Goal: Information Seeking & Learning: Learn about a topic

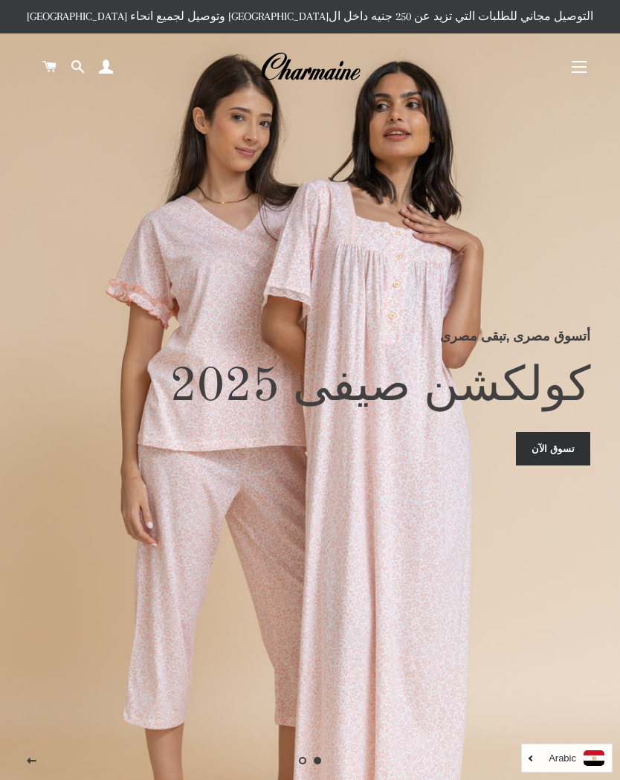
click at [578, 74] on button "التنقل في الموقع" at bounding box center [578, 66] width 37 height 37
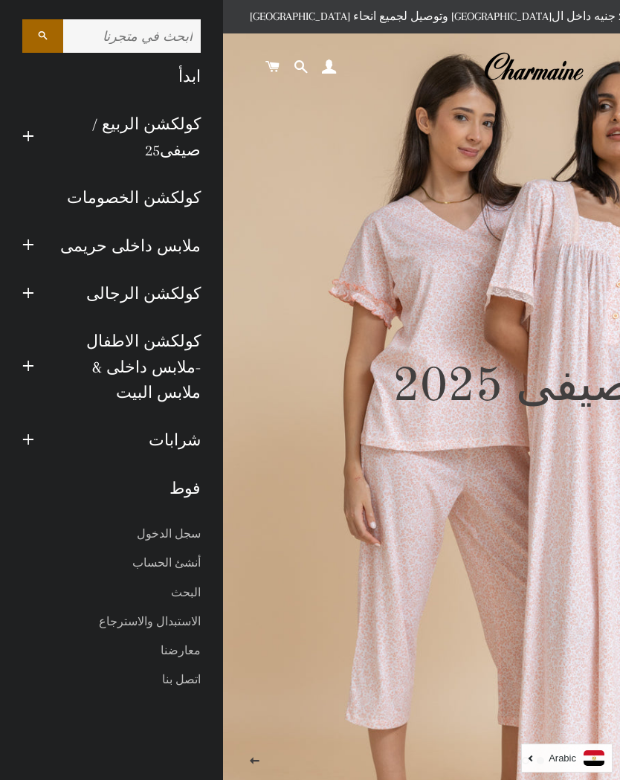
click at [108, 204] on link "كولكشن الخصومات" at bounding box center [111, 198] width 201 height 48
click at [112, 190] on link "كولكشن الخصومات" at bounding box center [111, 198] width 201 height 48
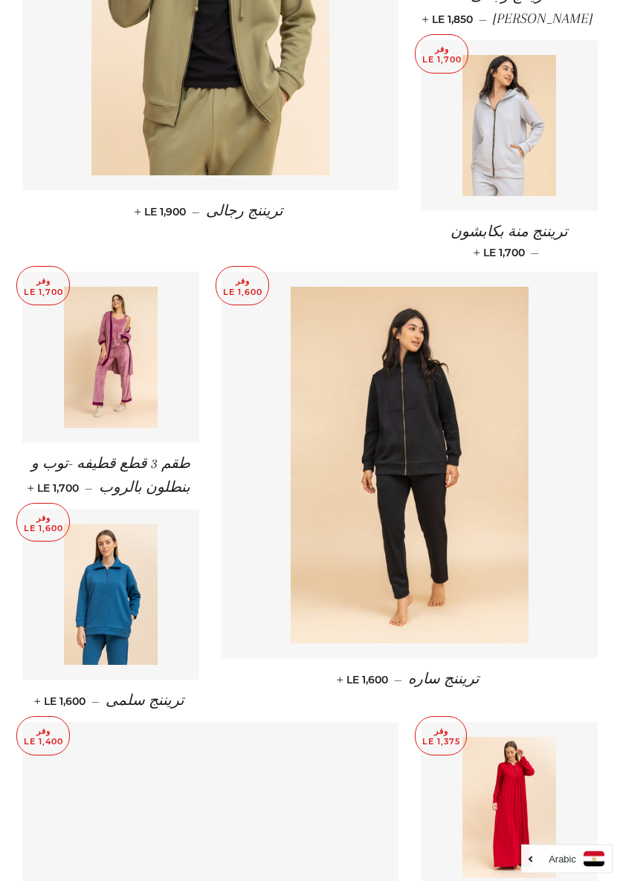
scroll to position [759, 0]
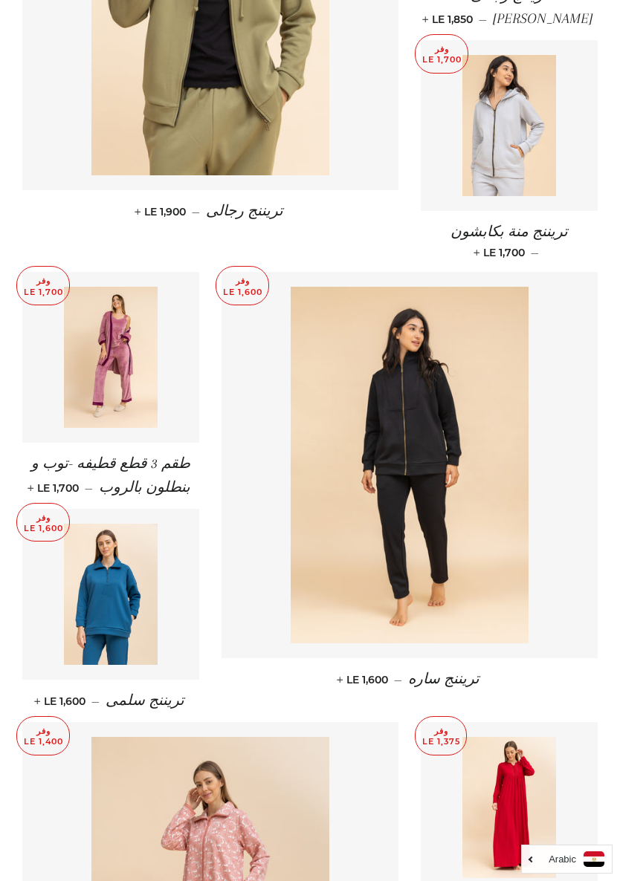
click at [129, 380] on img at bounding box center [111, 357] width 94 height 141
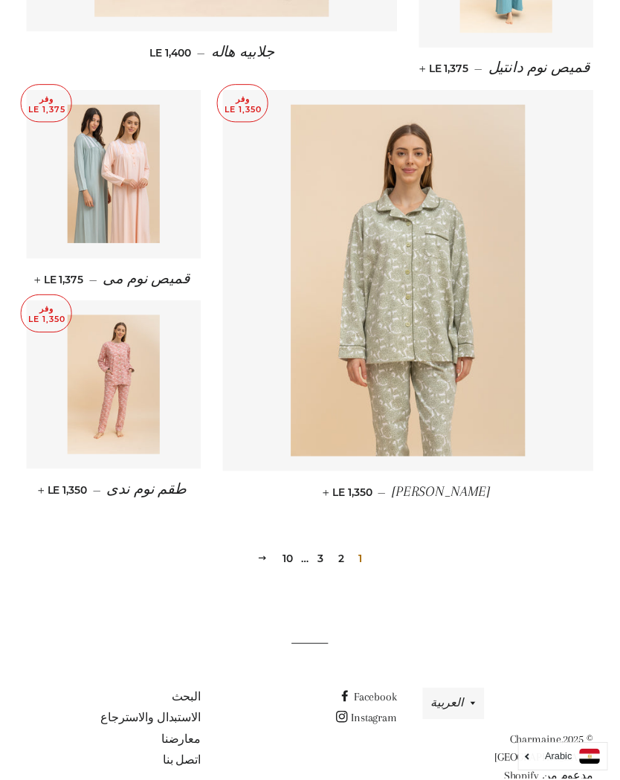
scroll to position [1848, 0]
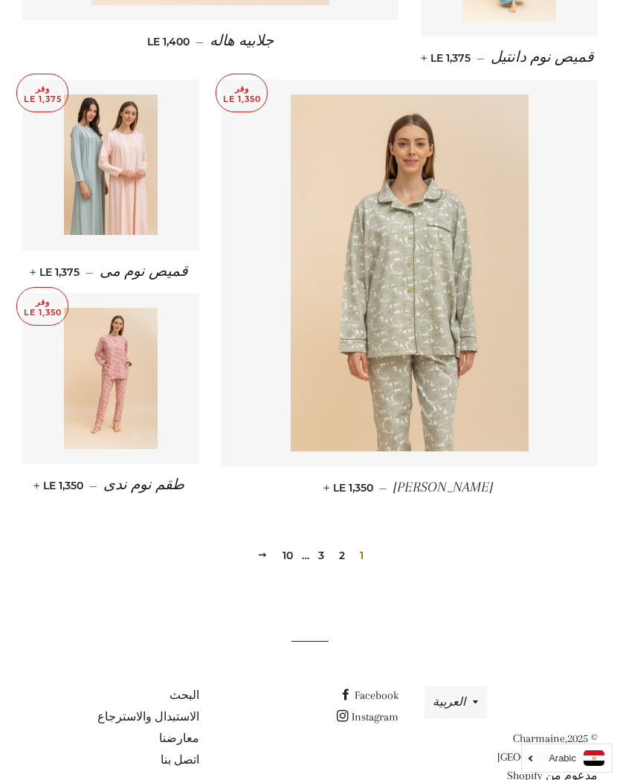
click at [348, 544] on link "2" at bounding box center [342, 555] width 18 height 22
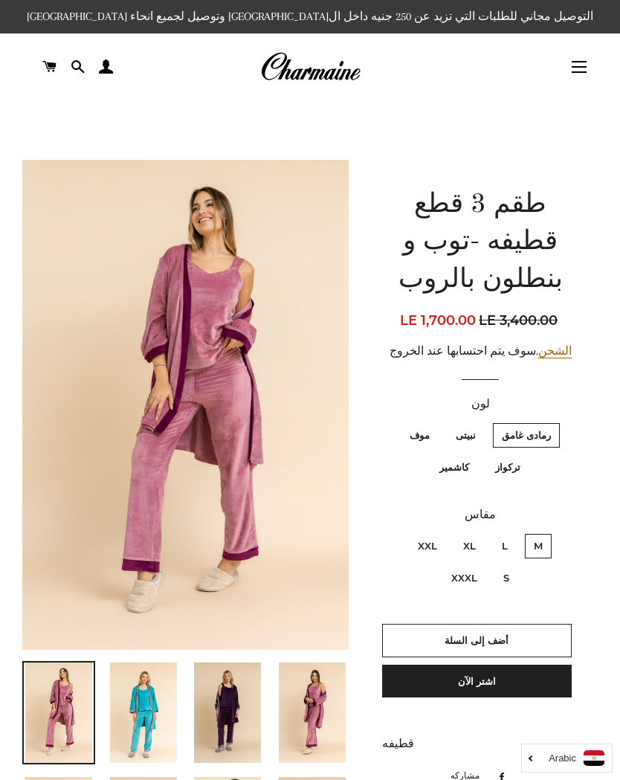
click at [121, 488] on img at bounding box center [185, 404] width 326 height 489
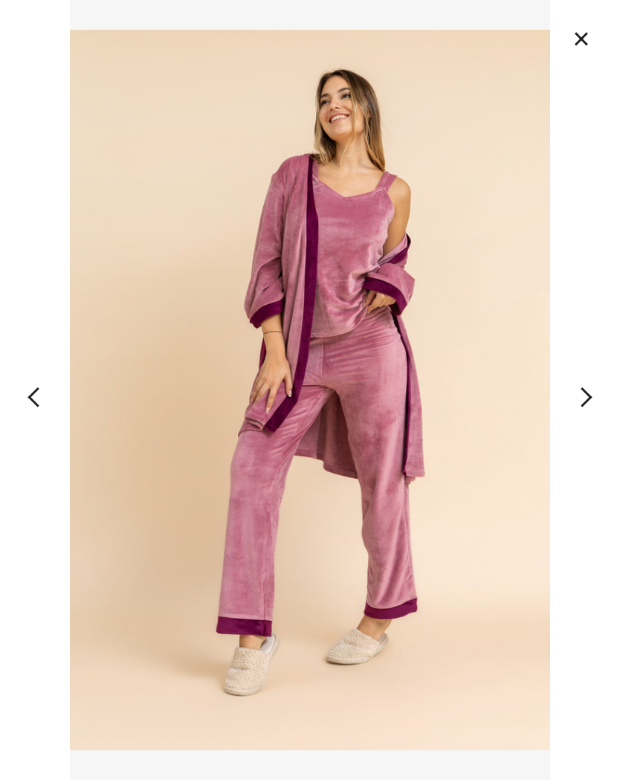
click at [575, 33] on button "×" at bounding box center [581, 38] width 33 height 33
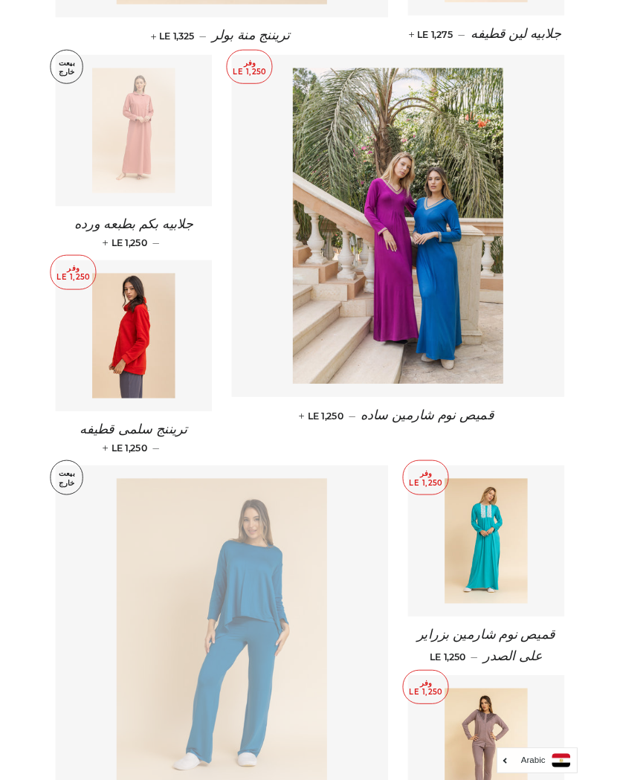
scroll to position [930, 0]
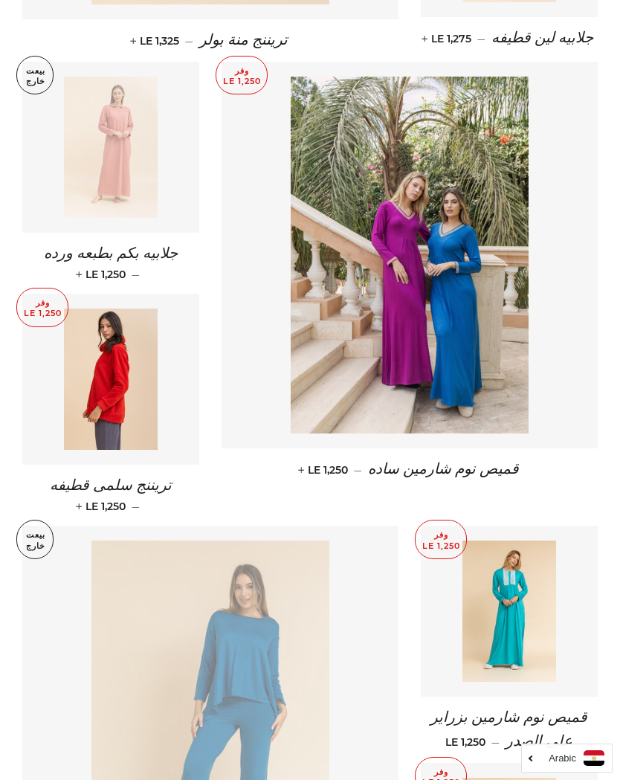
click at [106, 394] on img at bounding box center [111, 378] width 94 height 141
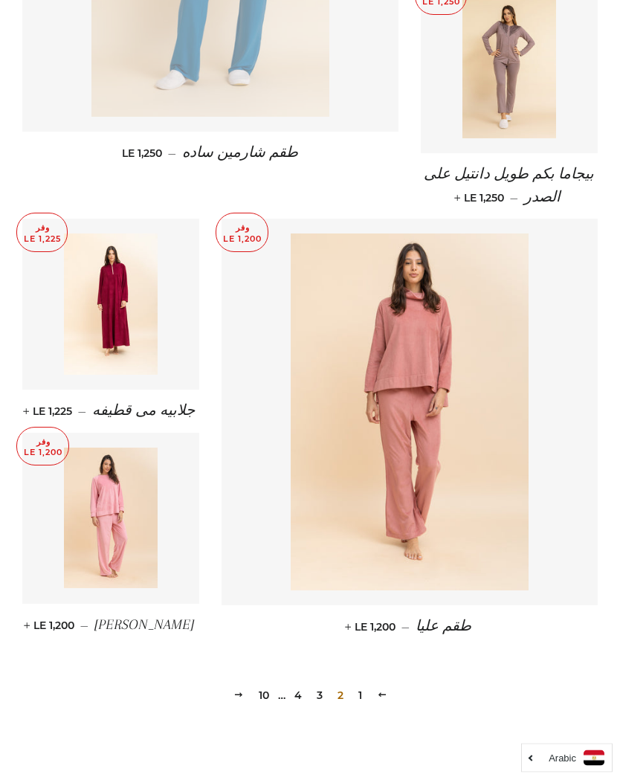
scroll to position [1702, 0]
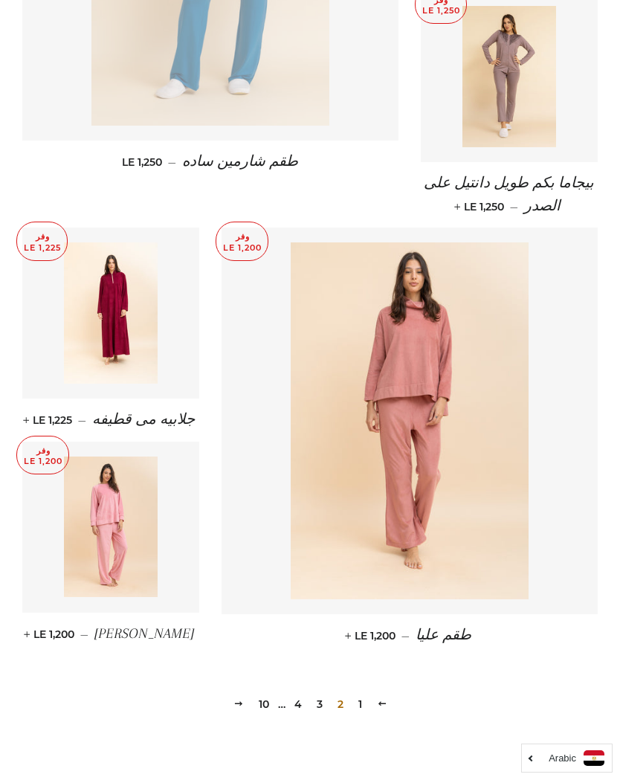
click at [316, 693] on link "3" at bounding box center [320, 704] width 18 height 22
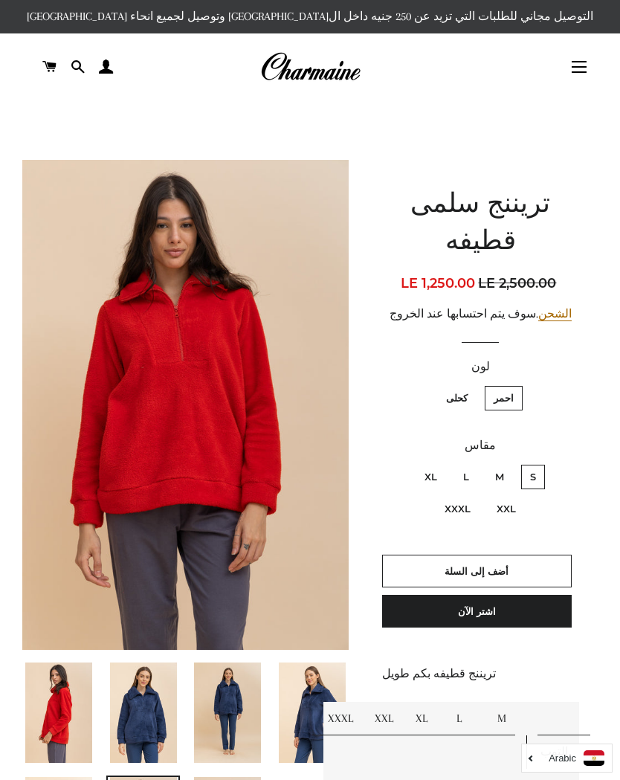
click at [0, 362] on div at bounding box center [174, 524] width 349 height 729
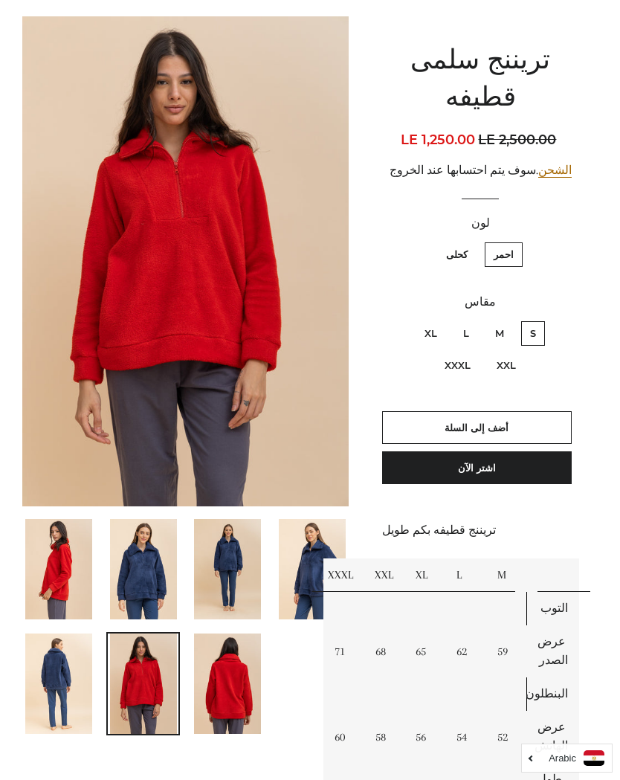
scroll to position [140, 0]
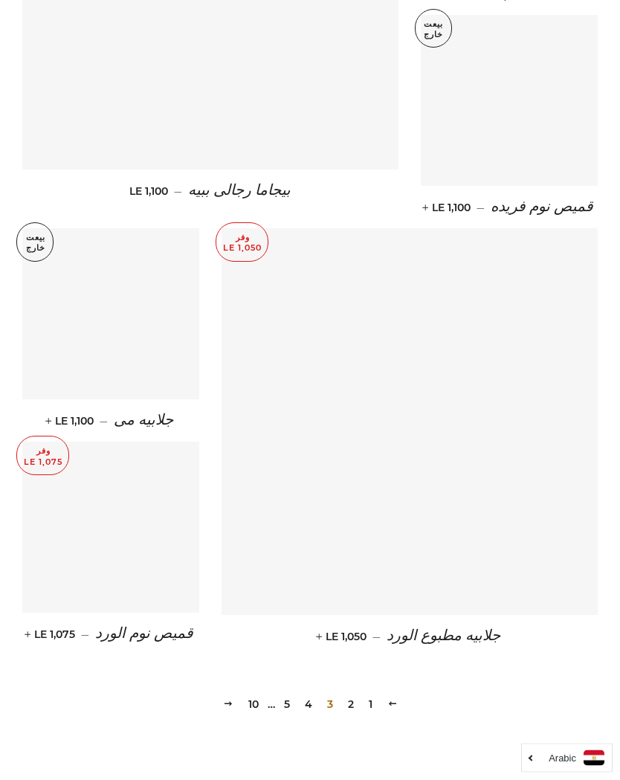
scroll to position [1760, 0]
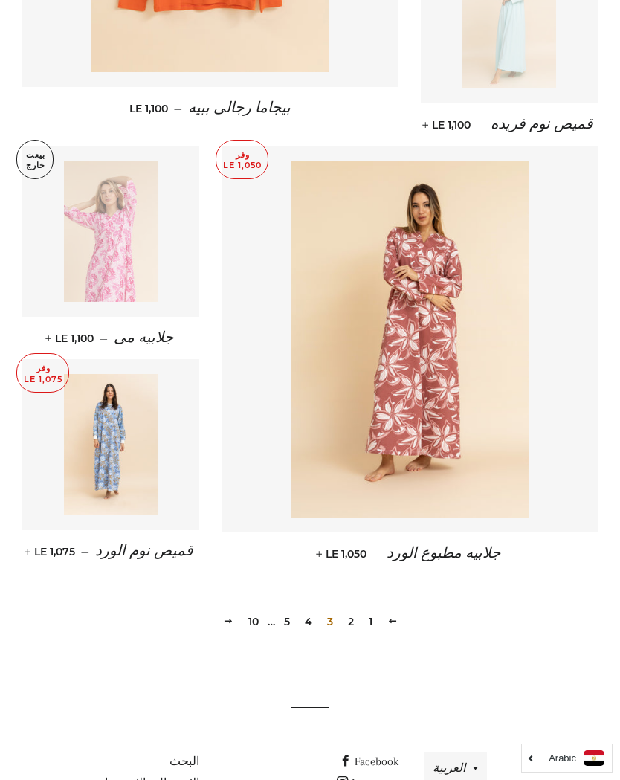
click at [302, 629] on link "4" at bounding box center [308, 621] width 19 height 22
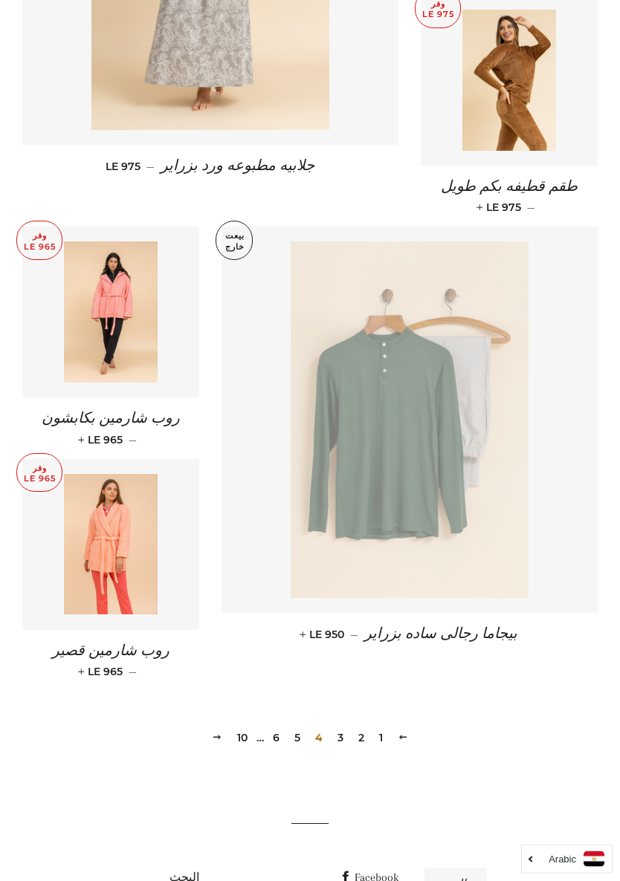
scroll to position [1715, 0]
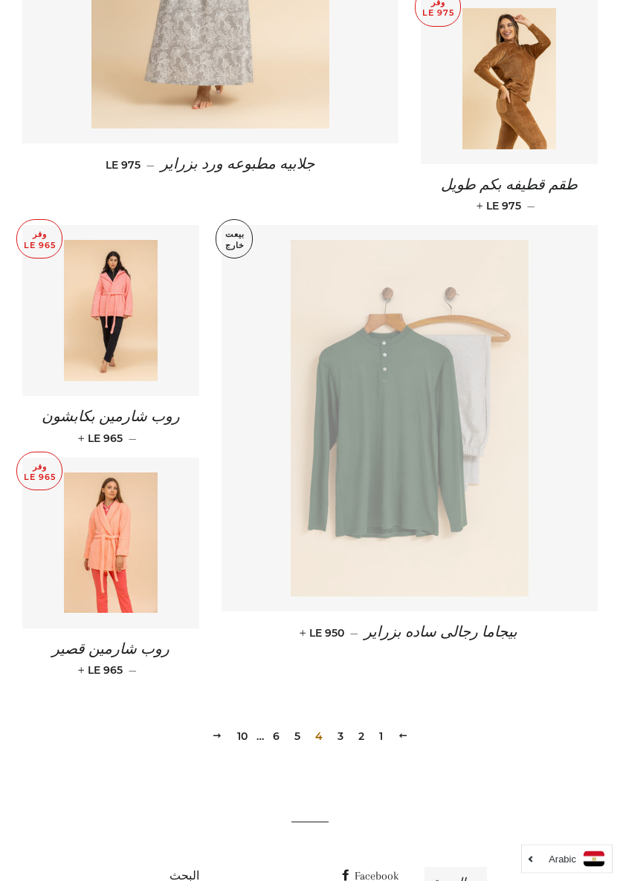
click at [293, 726] on link "5" at bounding box center [297, 737] width 18 height 22
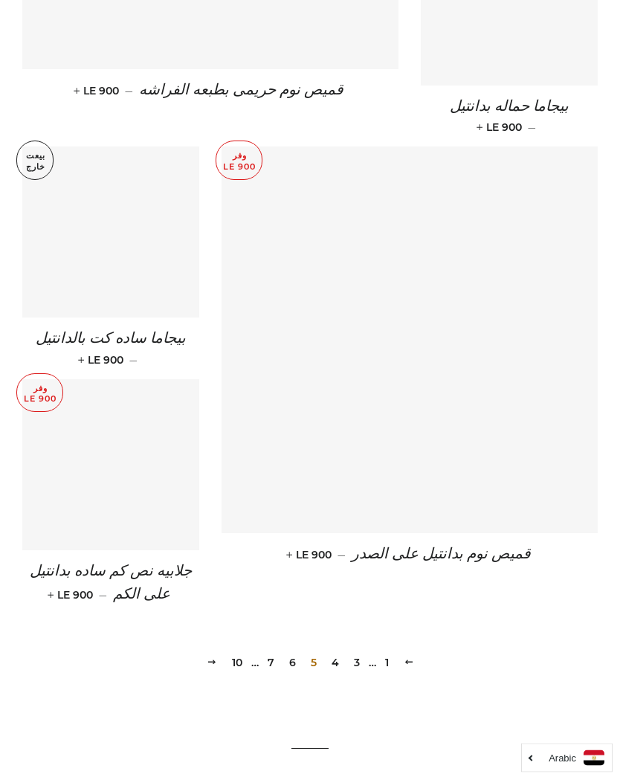
scroll to position [1818, 0]
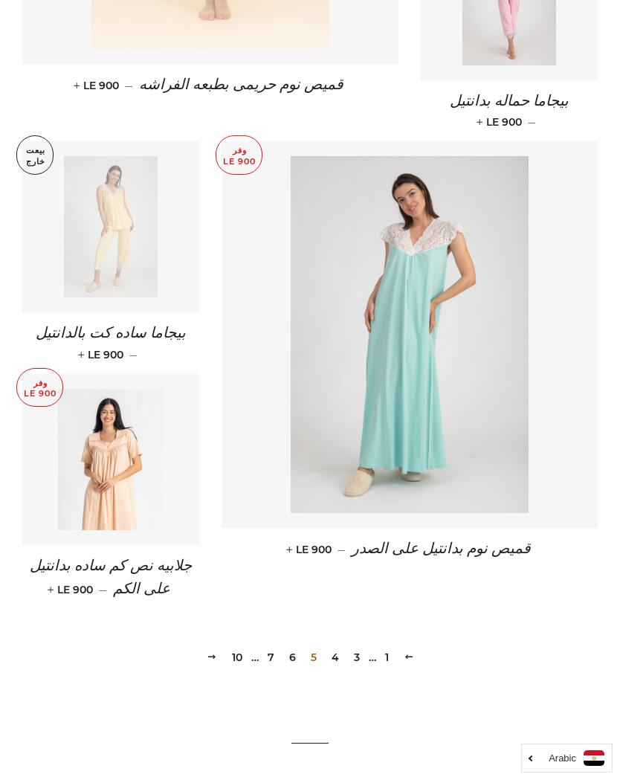
click at [292, 646] on link "6" at bounding box center [292, 657] width 19 height 22
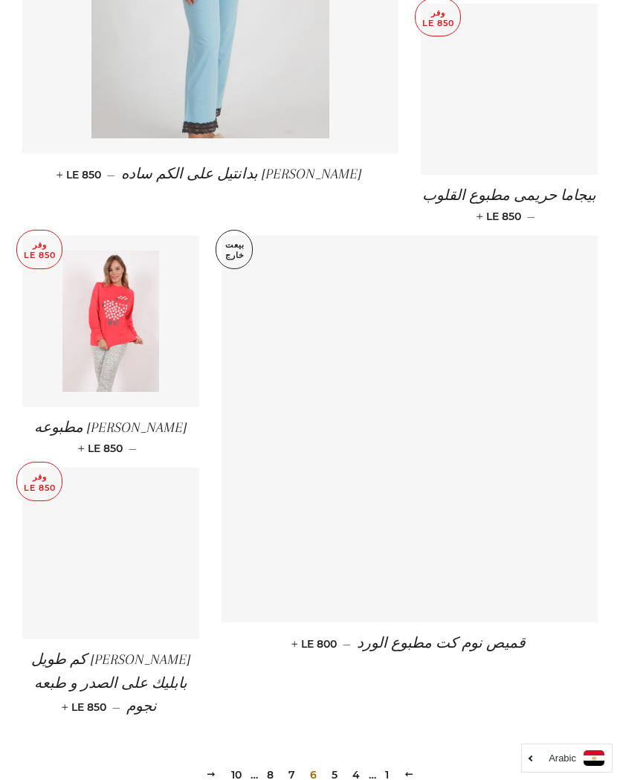
scroll to position [1732, 0]
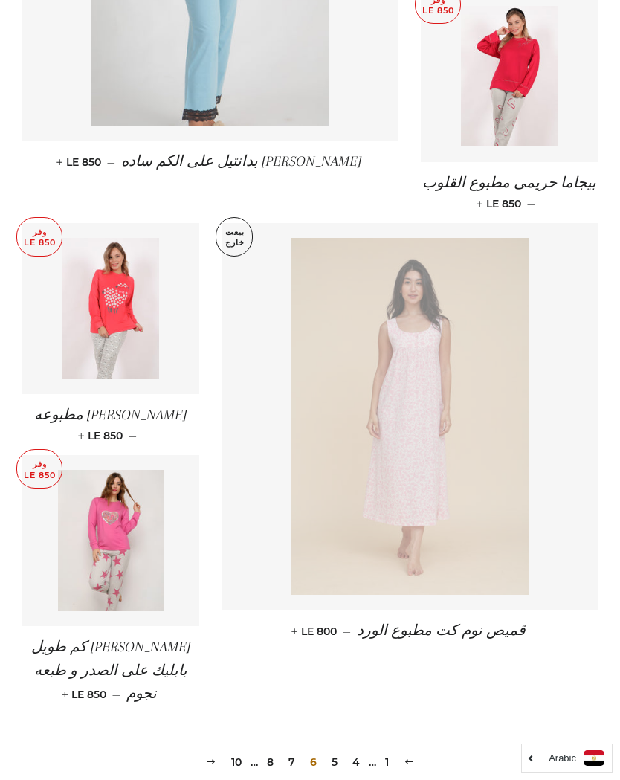
click at [289, 751] on link "7" at bounding box center [291, 762] width 19 height 22
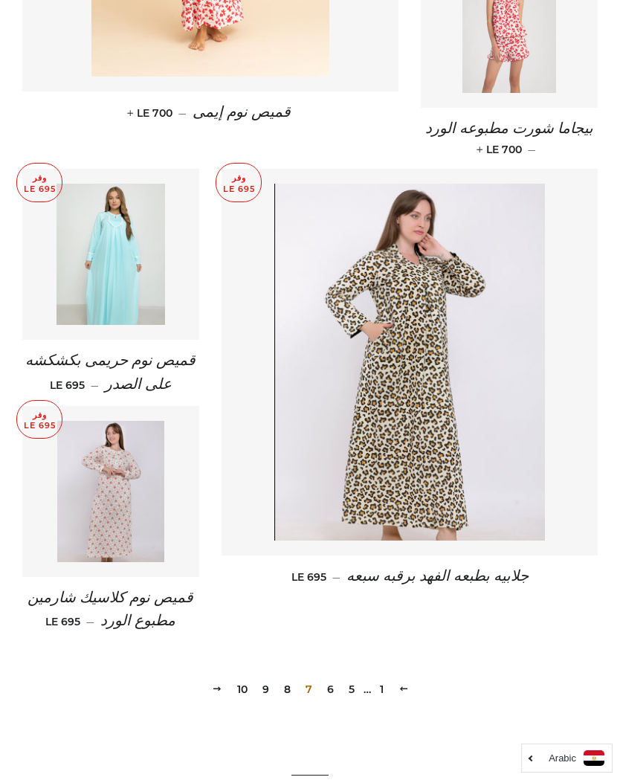
scroll to position [1765, 0]
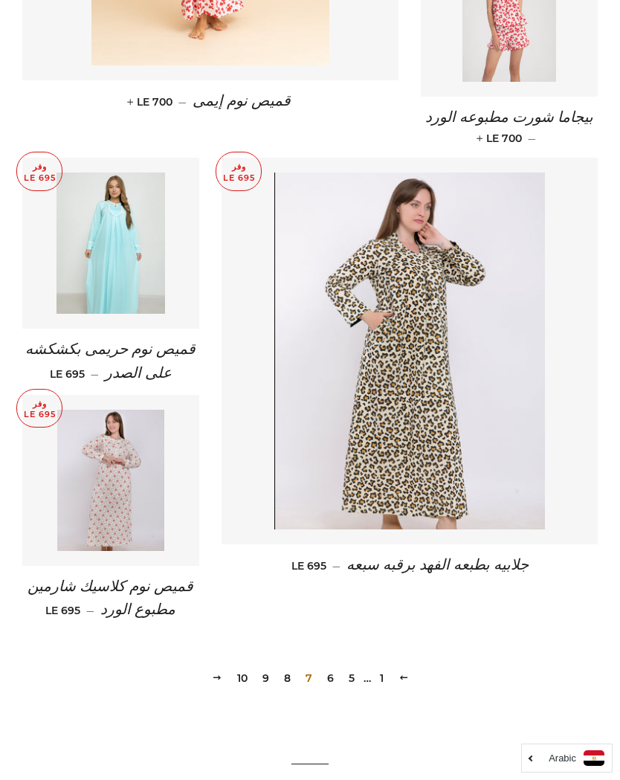
click at [279, 681] on link "8" at bounding box center [287, 678] width 19 height 22
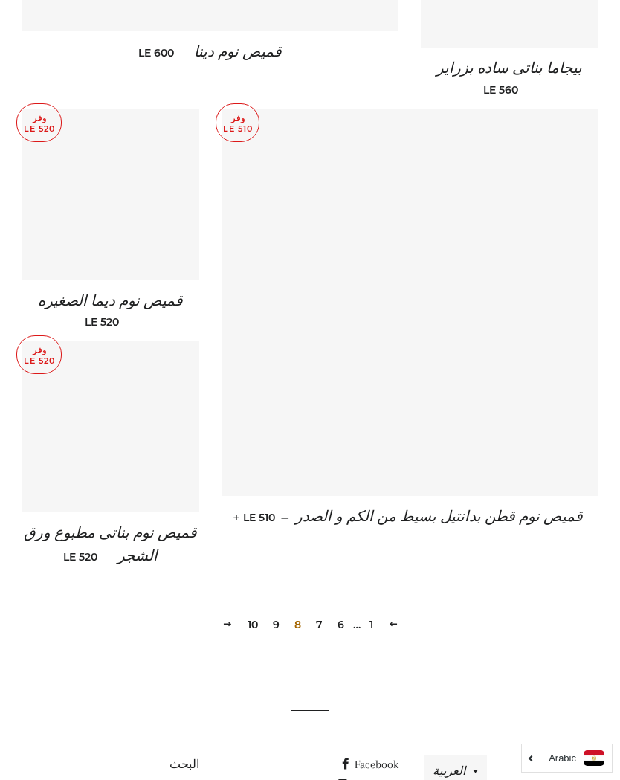
scroll to position [1834, 0]
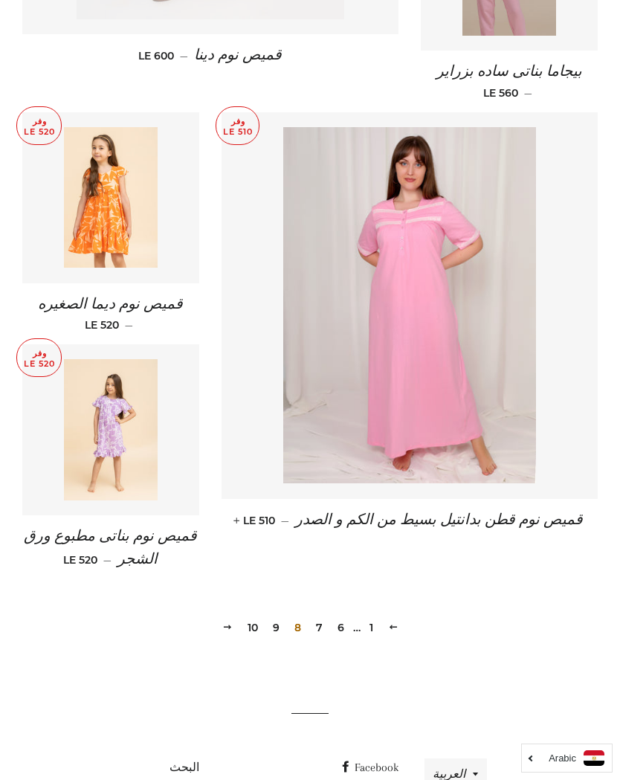
click at [271, 623] on link "9" at bounding box center [276, 627] width 19 height 22
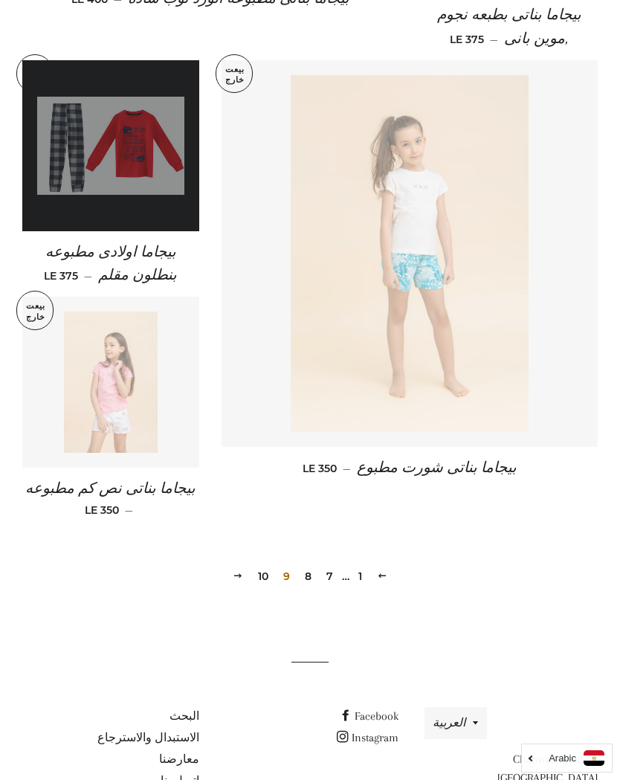
scroll to position [1923, 0]
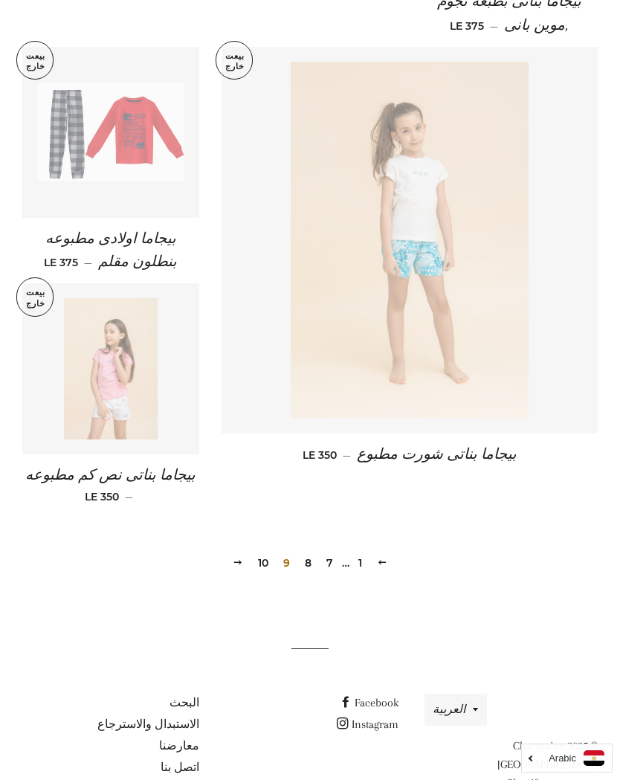
click at [266, 551] on link "10" at bounding box center [263, 562] width 22 height 22
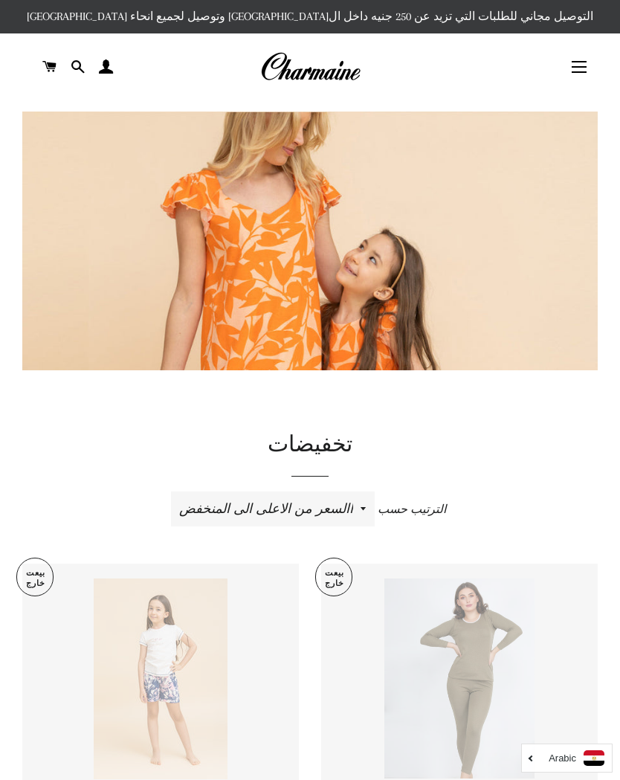
click at [578, 60] on button "التنقل في الموقع" at bounding box center [578, 66] width 37 height 37
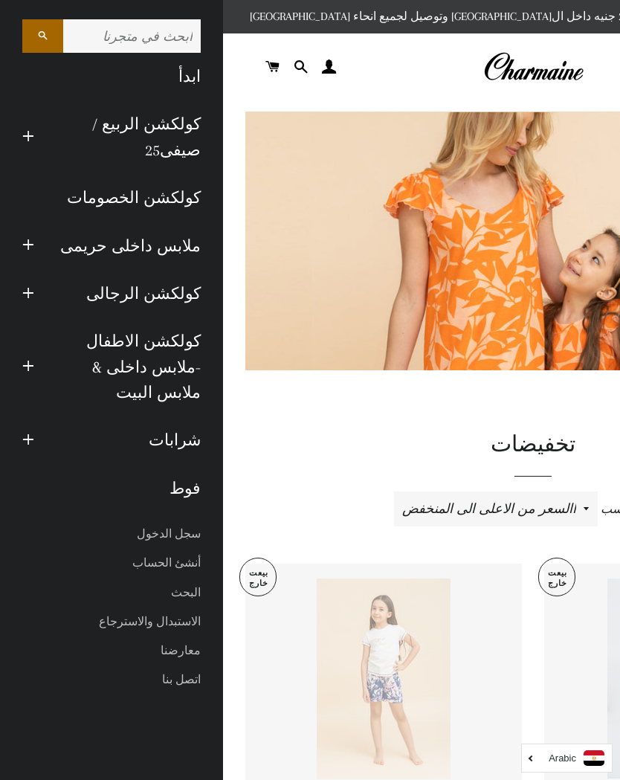
click at [161, 155] on link "كولكشن الربيع / صيفى25" at bounding box center [128, 137] width 166 height 74
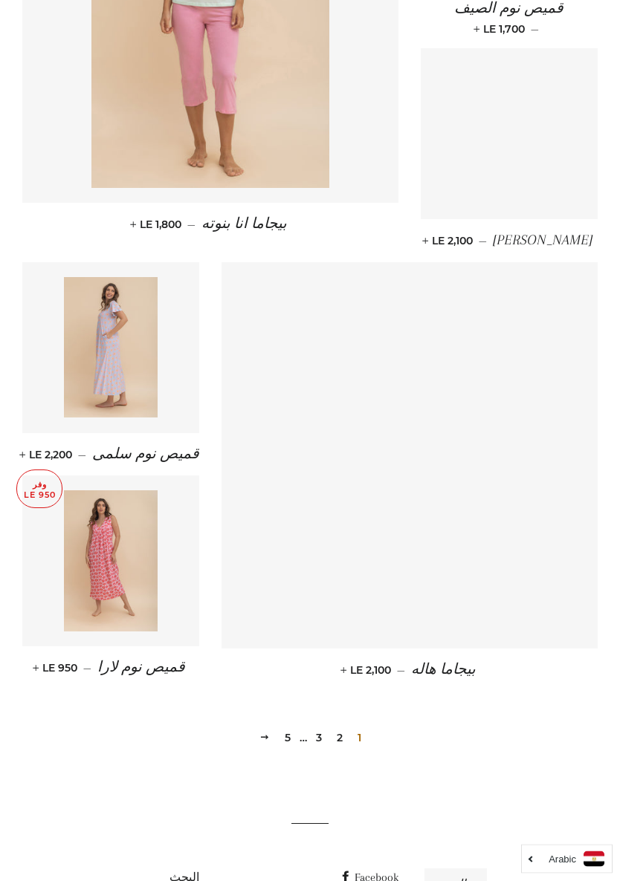
scroll to position [1610, 0]
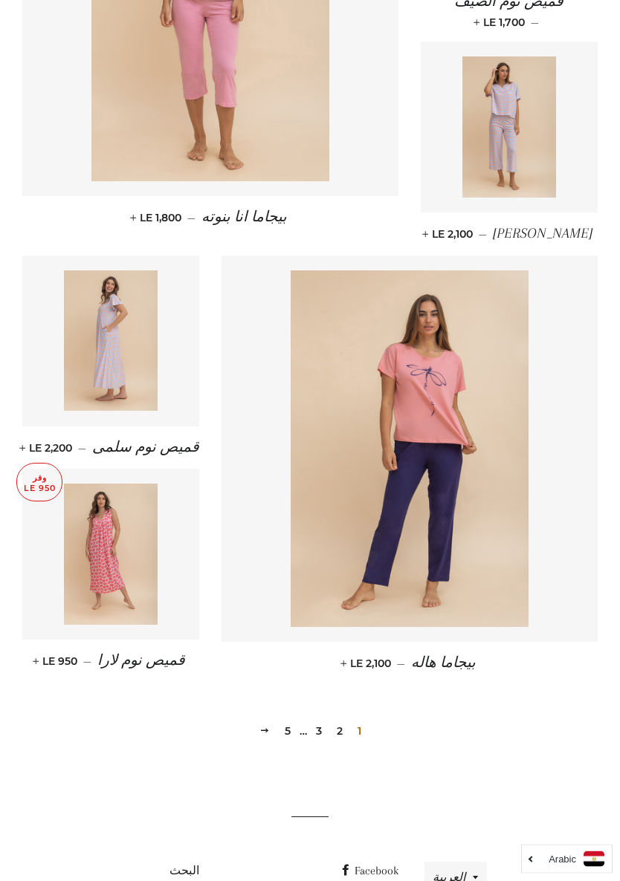
click at [343, 735] on link "2" at bounding box center [340, 732] width 18 height 22
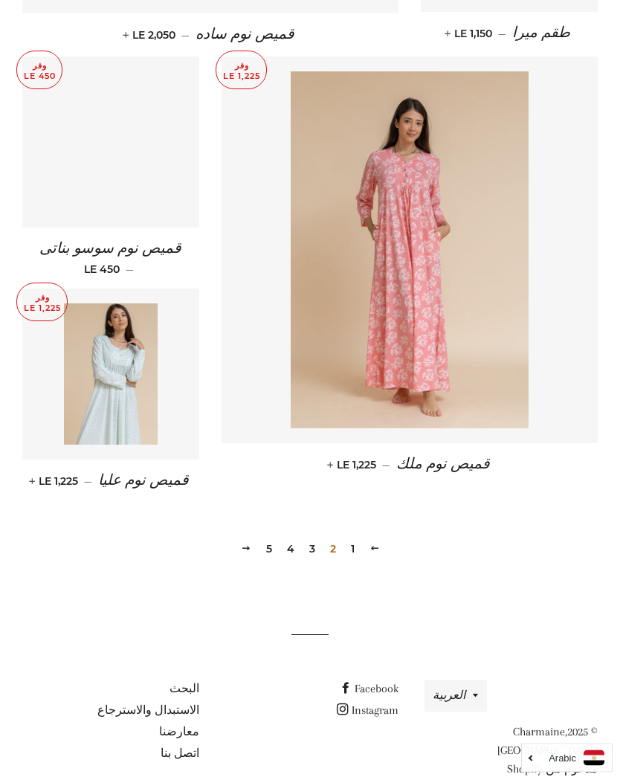
scroll to position [1810, 0]
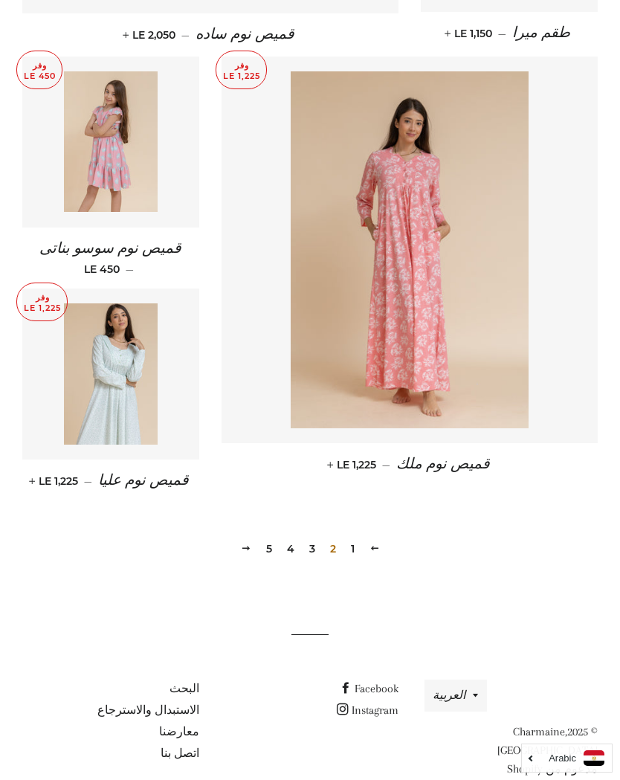
click at [309, 550] on link "3" at bounding box center [312, 548] width 18 height 22
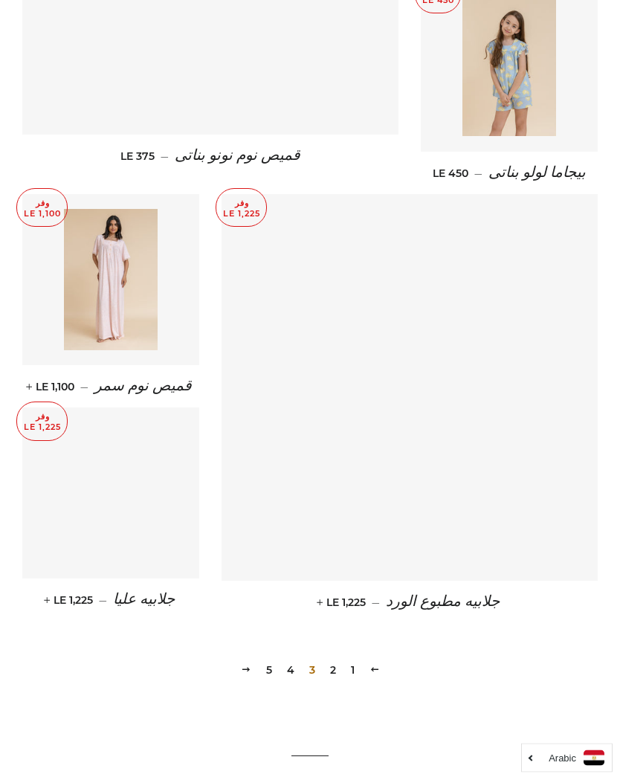
scroll to position [1697, 0]
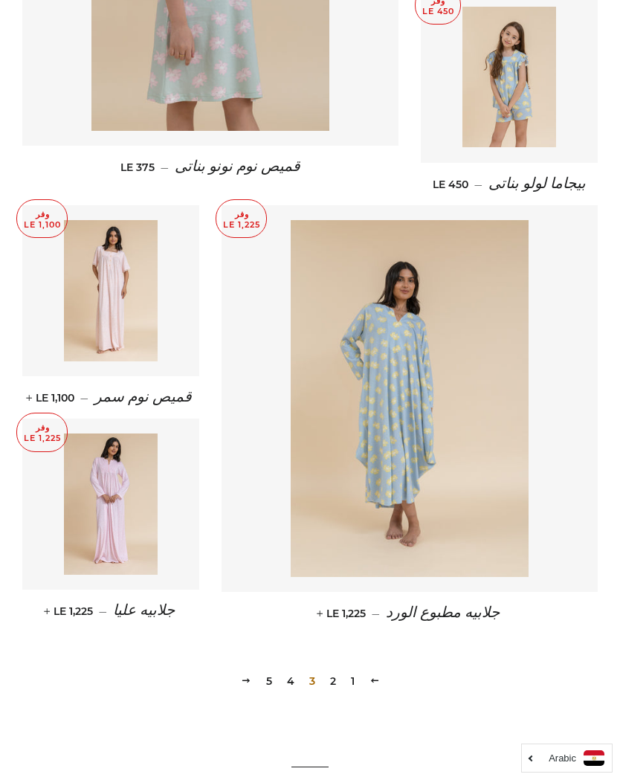
click at [282, 670] on link "4" at bounding box center [290, 681] width 19 height 22
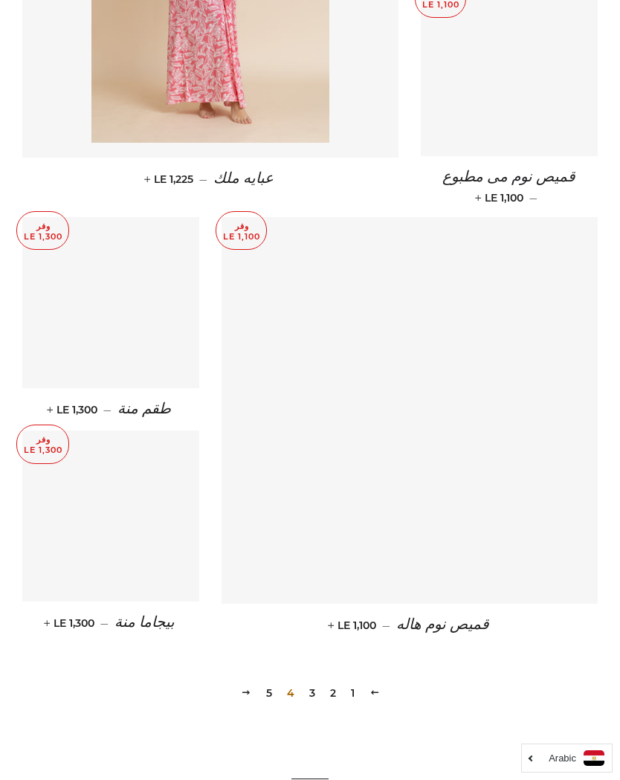
scroll to position [1809, 0]
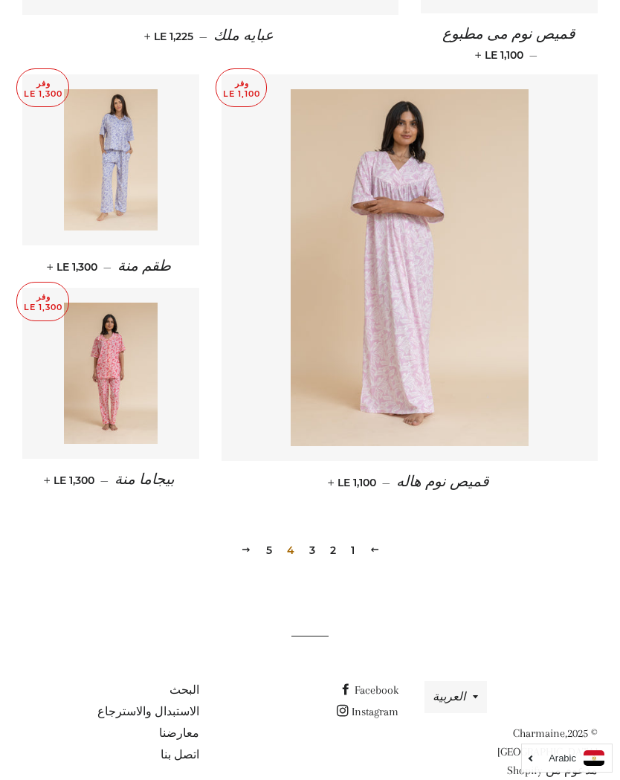
click at [269, 540] on link "5" at bounding box center [269, 550] width 18 height 22
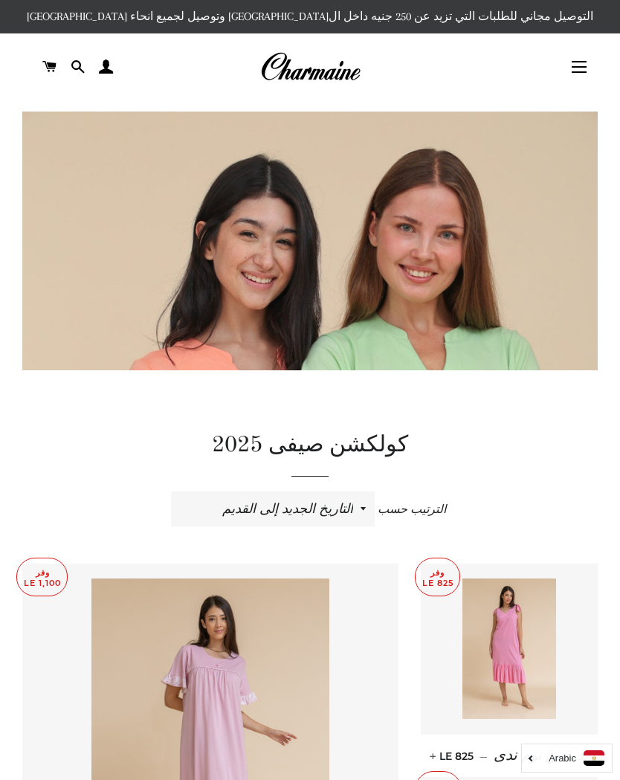
click at [583, 67] on button "التنقل في الموقع" at bounding box center [578, 66] width 37 height 37
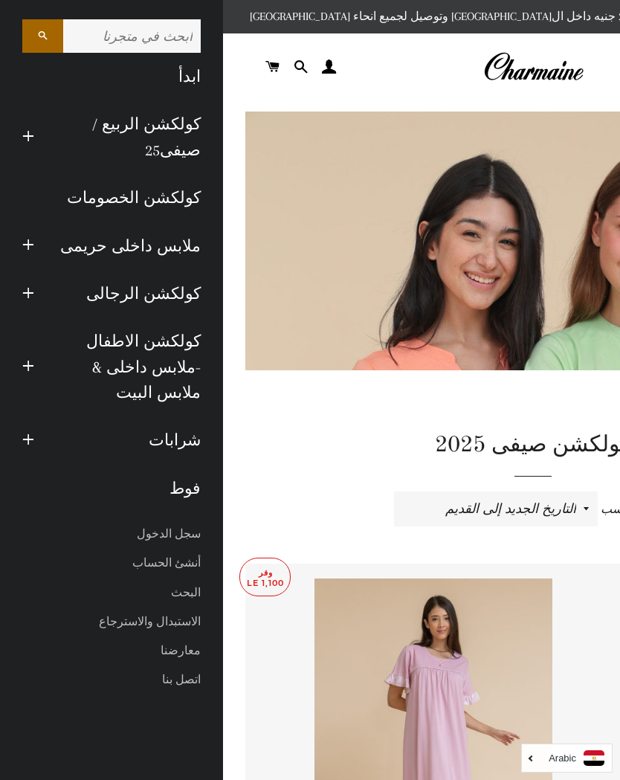
click at [175, 205] on link "كولكشن الخصومات" at bounding box center [111, 198] width 201 height 48
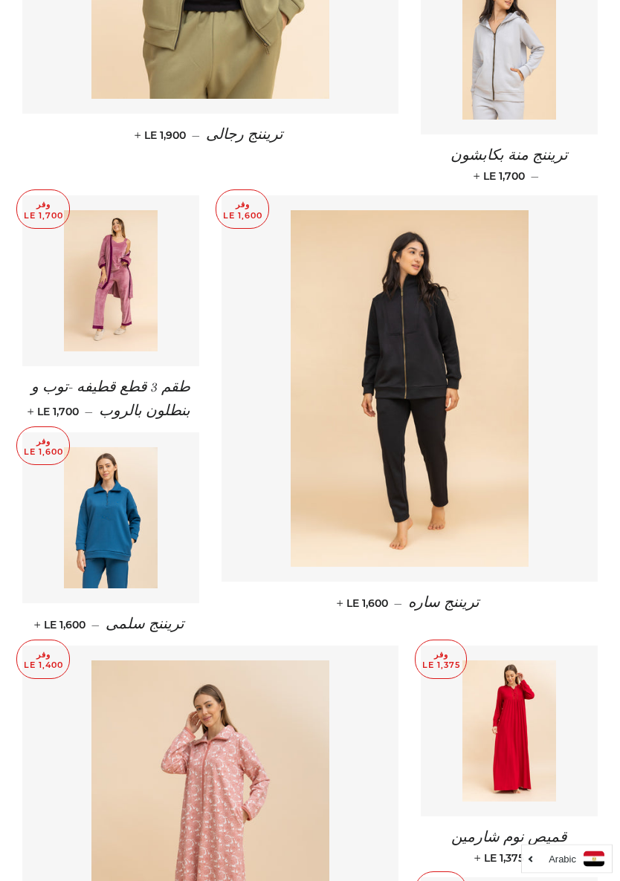
scroll to position [854, 0]
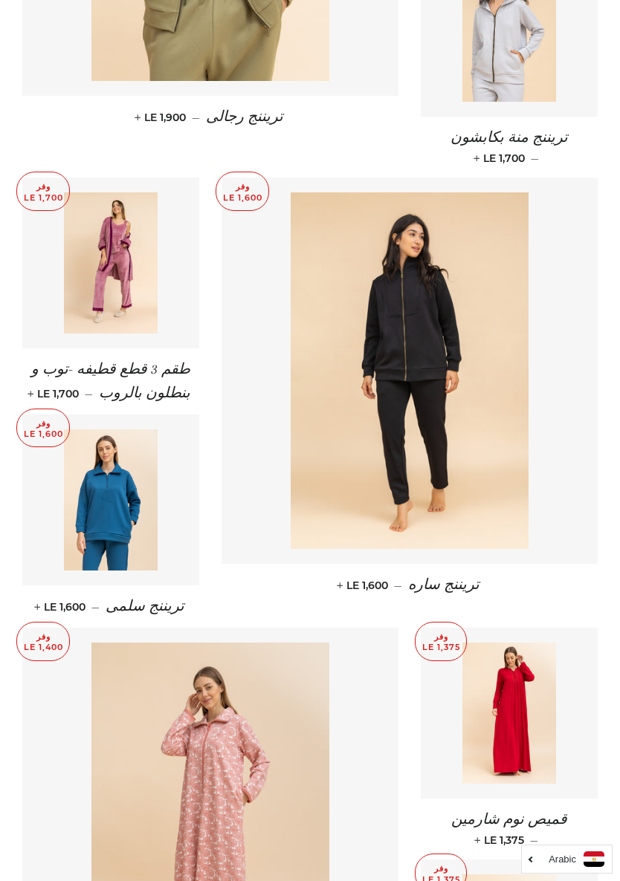
click at [122, 267] on img at bounding box center [111, 262] width 94 height 141
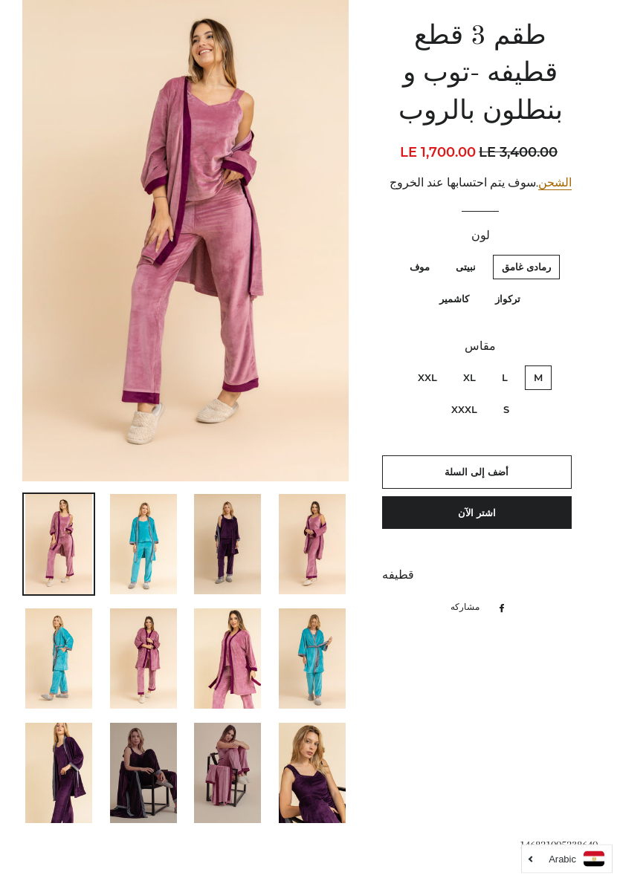
click at [159, 534] on img at bounding box center [143, 545] width 67 height 100
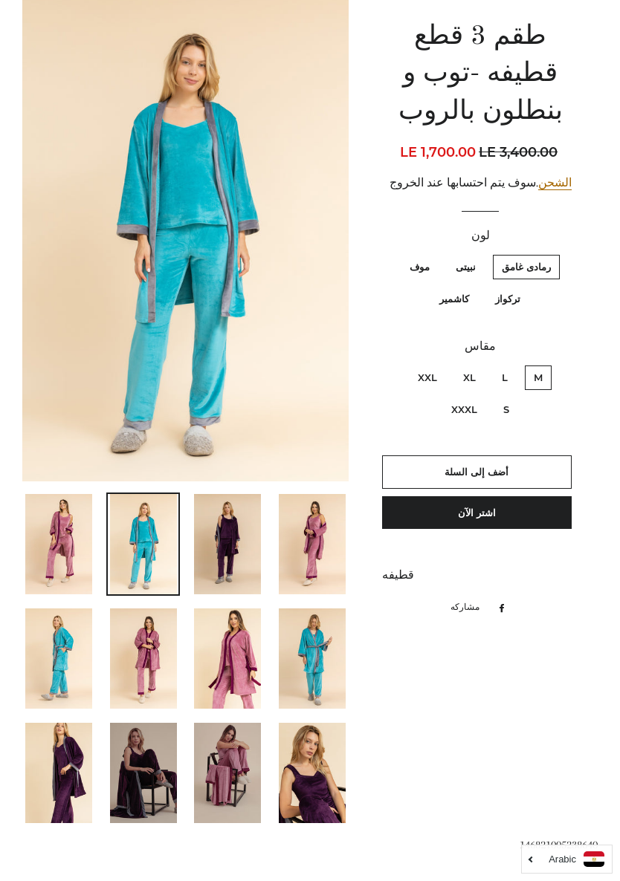
click at [239, 563] on img at bounding box center [227, 544] width 67 height 100
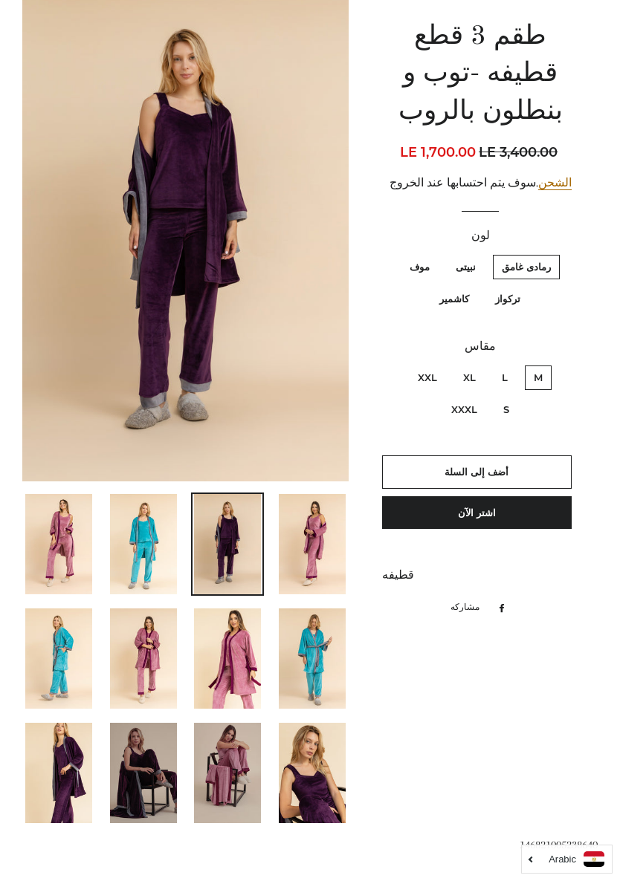
click at [320, 539] on img at bounding box center [312, 544] width 67 height 100
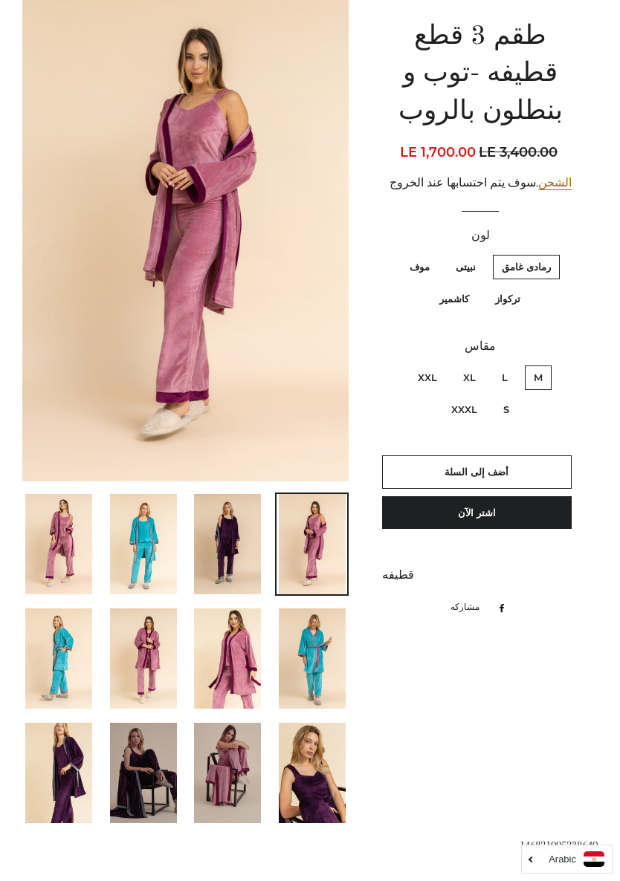
click at [246, 680] on img at bounding box center [227, 659] width 67 height 100
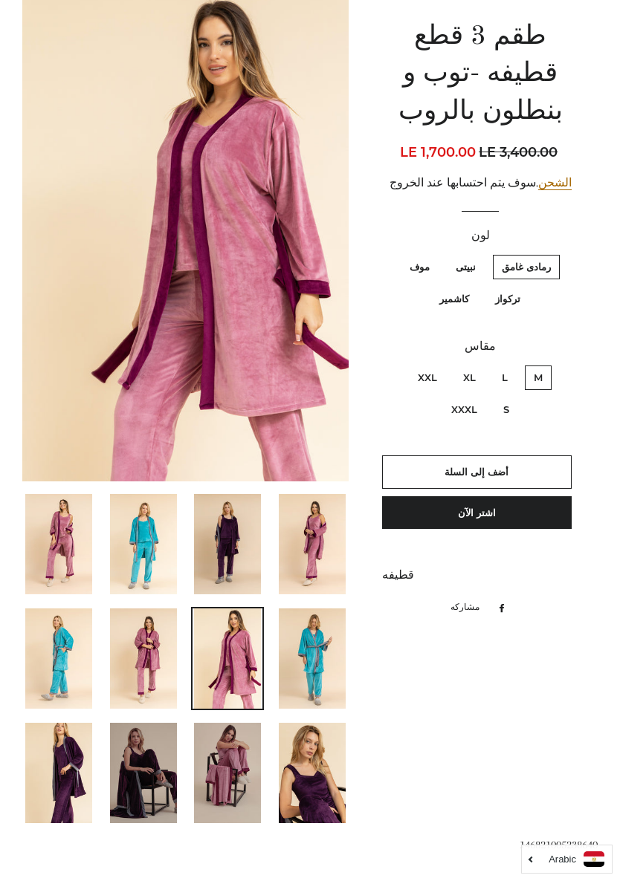
click at [169, 653] on img at bounding box center [143, 659] width 67 height 100
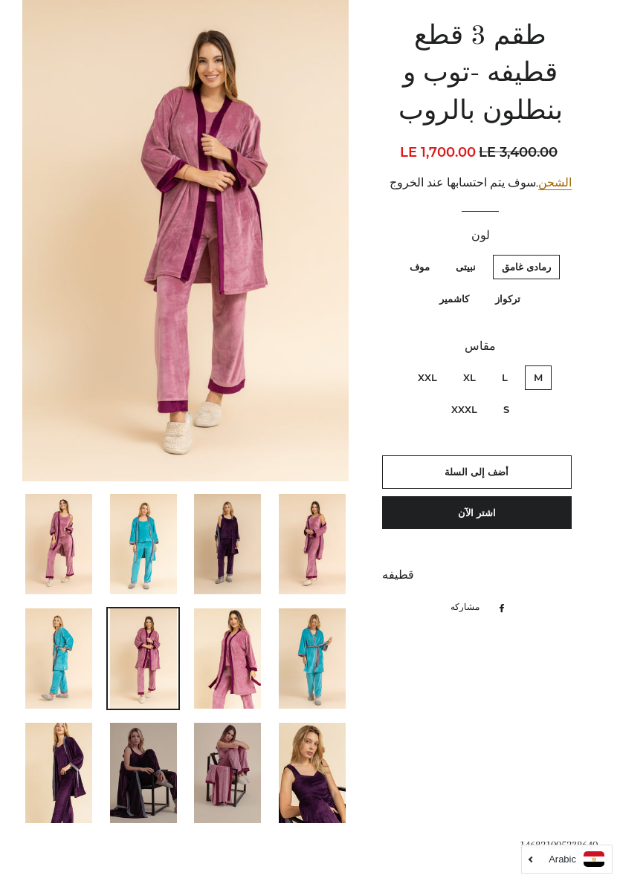
click at [237, 779] on img at bounding box center [227, 773] width 67 height 100
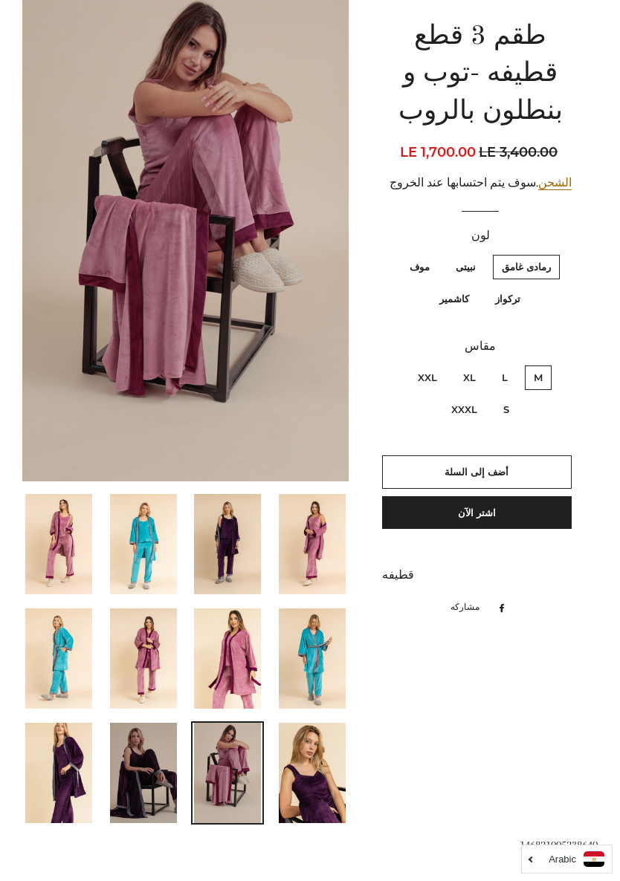
click at [77, 561] on img at bounding box center [58, 544] width 67 height 100
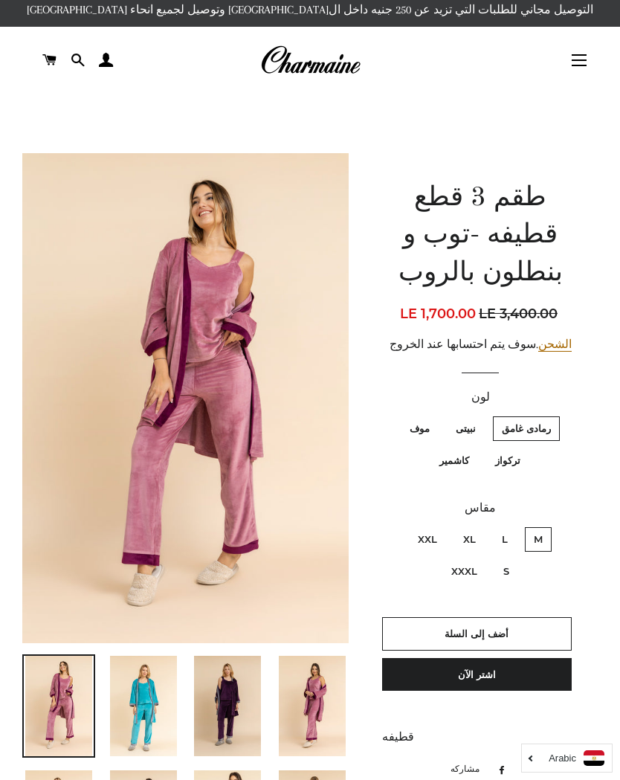
scroll to position [0, 0]
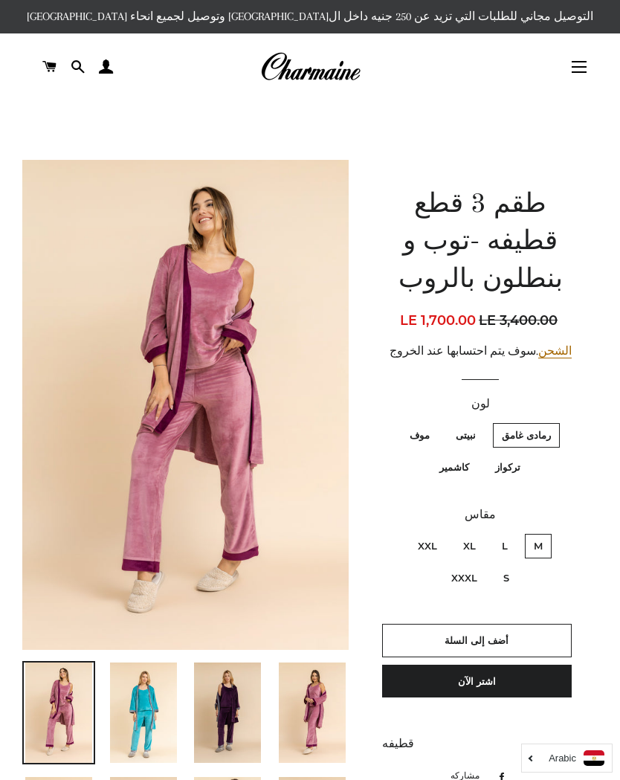
click at [543, 344] on link "الشحن" at bounding box center [554, 351] width 33 height 14
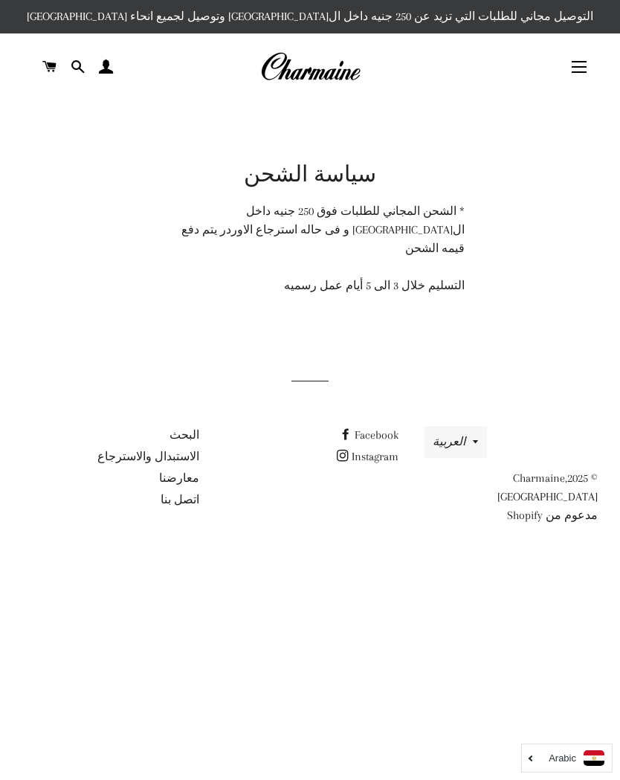
click at [587, 307] on main "سياسة الشحن * الشحن المجاني للطلبات فوق 250 جنيه داخل ال[GEOGRAPHIC_DATA] و فى …" at bounding box center [310, 218] width 620 height 236
